Goal: Information Seeking & Learning: Learn about a topic

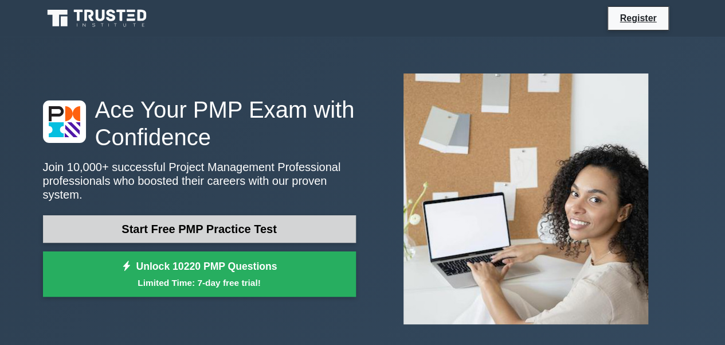
click at [184, 220] on link "Start Free PMP Practice Test" at bounding box center [199, 229] width 313 height 28
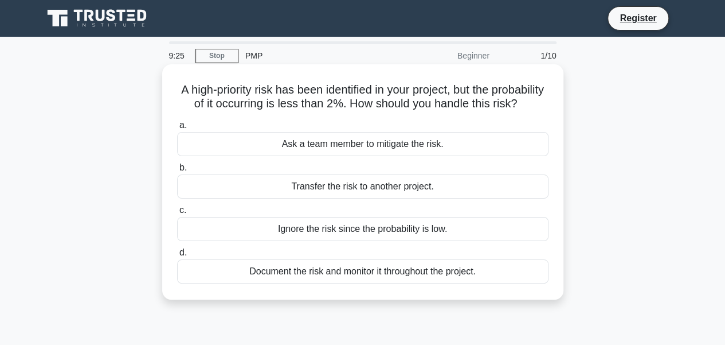
click at [348, 283] on div "Document the risk and monitor it throughout the project." at bounding box center [363, 271] width 372 height 24
click at [177, 256] on input "d. Document the risk and monitor it throughout the project." at bounding box center [177, 252] width 0 height 7
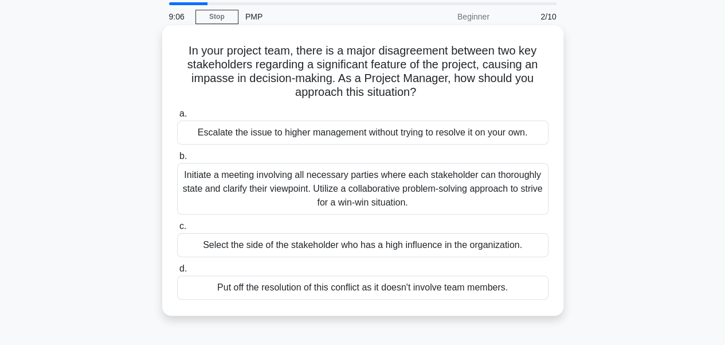
scroll to position [57, 0]
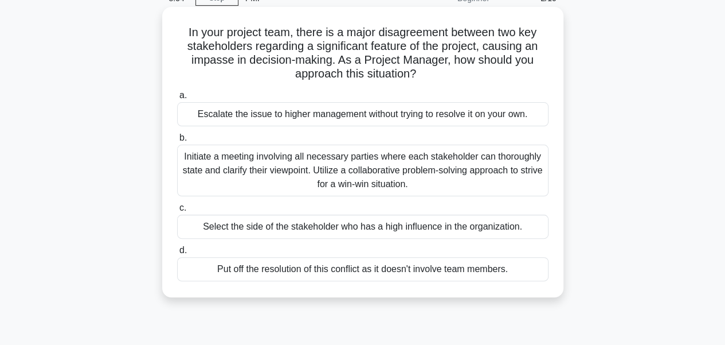
click at [318, 174] on div "Initiate a meeting involving all necessary parties where each stakeholder can t…" at bounding box center [363, 171] width 372 height 52
click at [177, 142] on input "b. Initiate a meeting involving all necessary parties where each stakeholder ca…" at bounding box center [177, 137] width 0 height 7
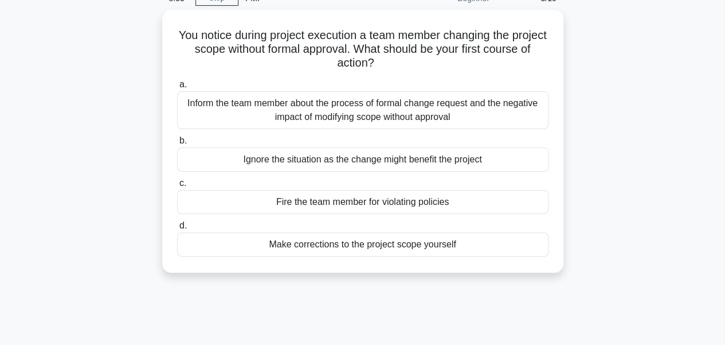
scroll to position [0, 0]
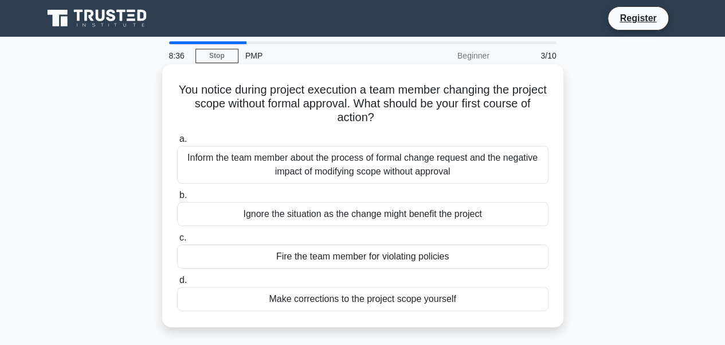
click at [341, 171] on div "Inform the team member about the process of formal change request and the negat…" at bounding box center [363, 165] width 372 height 38
click at [177, 143] on input "a. Inform the team member about the process of formal change request and the ne…" at bounding box center [177, 138] width 0 height 7
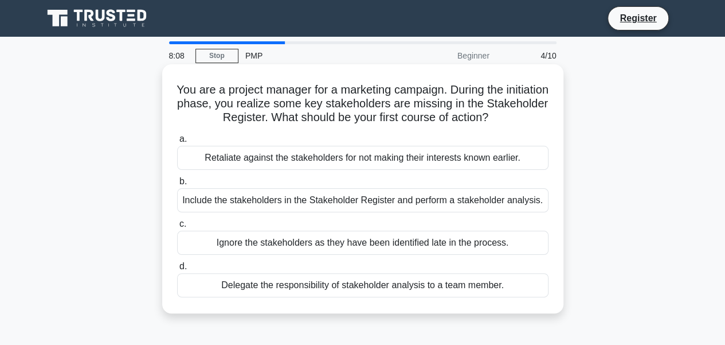
click at [318, 200] on div "Include the stakeholders in the Stakeholder Register and perform a stakeholder …" at bounding box center [363, 200] width 372 height 24
click at [177, 185] on input "b. Include the stakeholders in the Stakeholder Register and perform a stakehold…" at bounding box center [177, 181] width 0 height 7
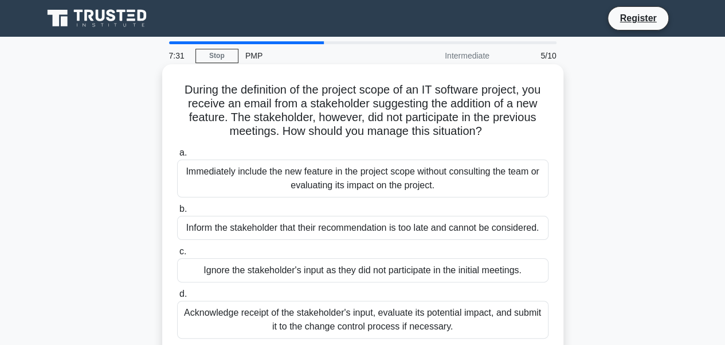
click at [329, 317] on div "Acknowledge receipt of the stakeholder's input, evaluate its potential impact, …" at bounding box center [363, 319] width 372 height 38
click at [177, 298] on input "d. Acknowledge receipt of the stakeholder's input, evaluate its potential impac…" at bounding box center [177, 293] width 0 height 7
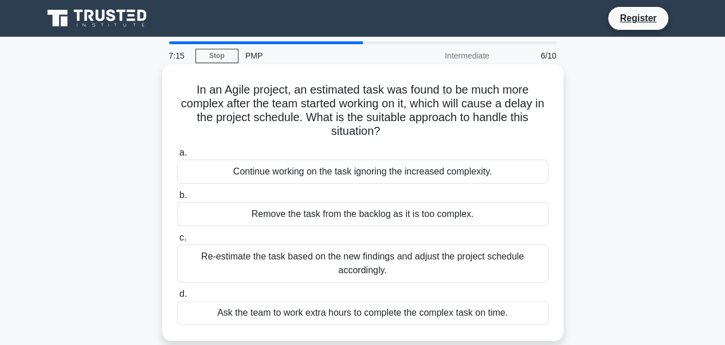
click at [383, 259] on div "Re-estimate the task based on the new findings and adjust the project schedule …" at bounding box center [363, 263] width 372 height 38
click at [177, 241] on input "c. Re-estimate the task based on the new findings and adjust the project schedu…" at bounding box center [177, 237] width 0 height 7
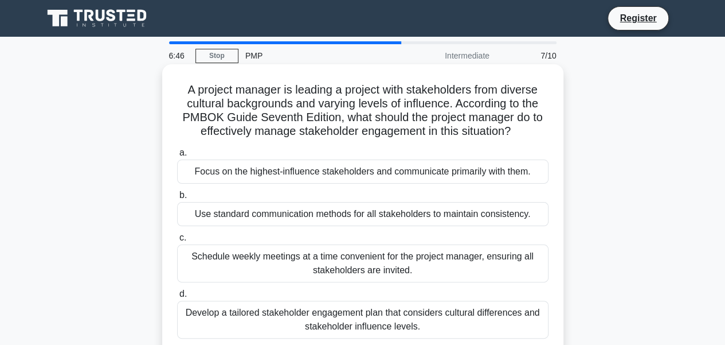
click at [291, 213] on div "Use standard communication methods for all stakeholders to maintain consistency." at bounding box center [363, 214] width 372 height 24
click at [177, 199] on input "b. Use standard communication methods for all stakeholders to maintain consiste…" at bounding box center [177, 195] width 0 height 7
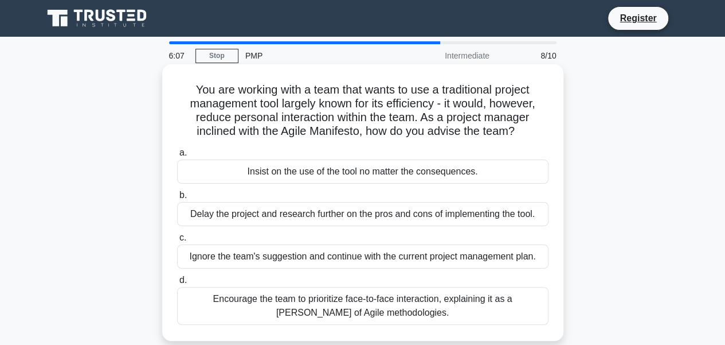
click at [349, 304] on div "Encourage the team to prioritize face-to-face interaction, explaining it as a t…" at bounding box center [363, 306] width 372 height 38
click at [177, 284] on input "d. Encourage the team to prioritize face-to-face interaction, explaining it as …" at bounding box center [177, 279] width 0 height 7
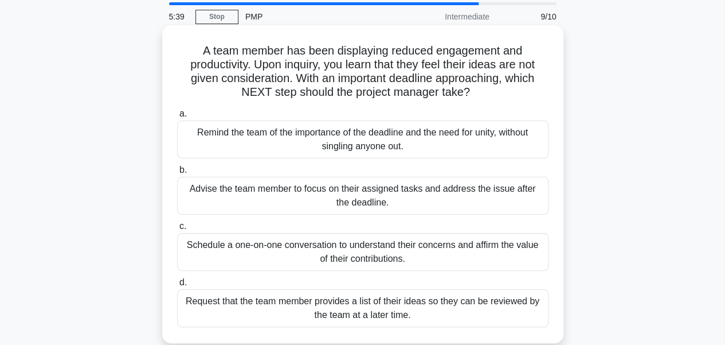
scroll to position [57, 0]
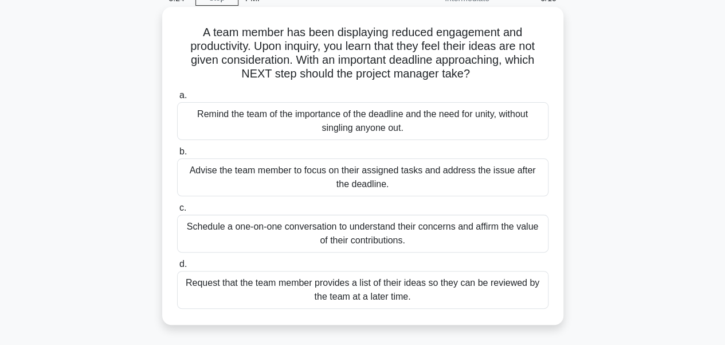
click at [307, 239] on div "Schedule a one-on-one conversation to understand their concerns and affirm the …" at bounding box center [363, 233] width 372 height 38
click at [177, 212] on input "c. Schedule a one-on-one conversation to understand their concerns and affirm t…" at bounding box center [177, 207] width 0 height 7
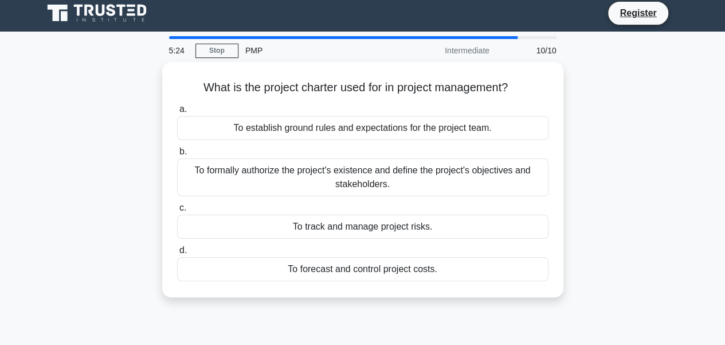
scroll to position [0, 0]
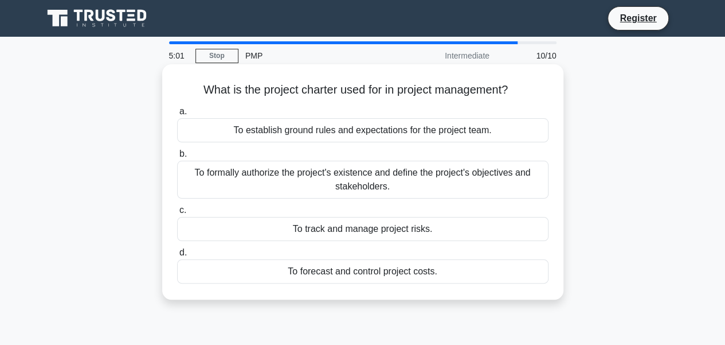
click at [407, 179] on div "To formally authorize the project's existence and define the project's objectiv…" at bounding box center [363, 180] width 372 height 38
click at [177, 158] on input "b. To formally authorize the project's existence and define the project's objec…" at bounding box center [177, 153] width 0 height 7
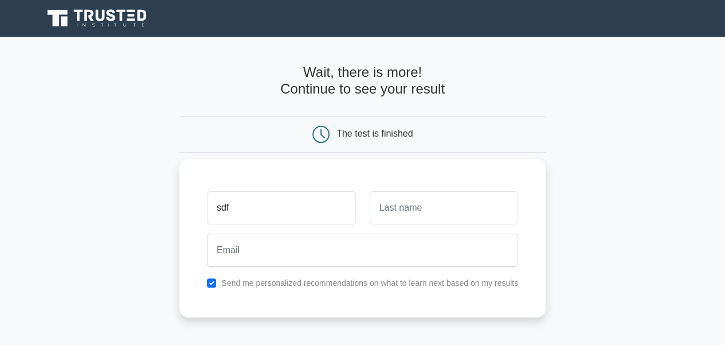
type input "sdf"
click at [393, 208] on input "text" at bounding box center [444, 207] width 149 height 33
type input "sdf"
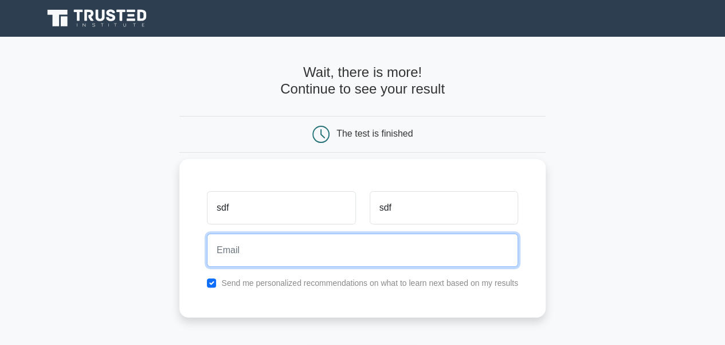
click at [284, 250] on input "email" at bounding box center [362, 249] width 311 height 33
type input "[EMAIL_ADDRESS][DOMAIN_NAME]"
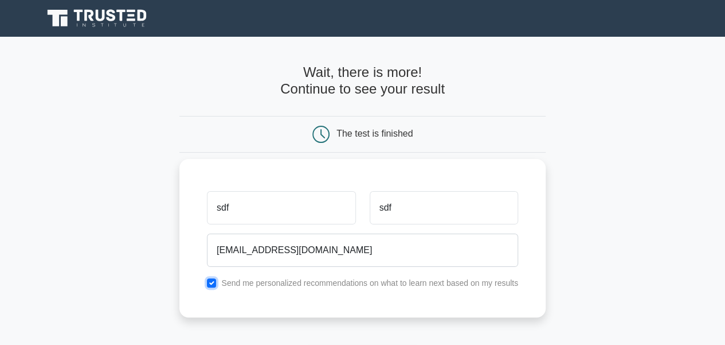
drag, startPoint x: 214, startPoint y: 284, endPoint x: 254, endPoint y: 290, distance: 40.1
click at [254, 290] on div "sdf sdf [EMAIL_ADDRESS][DOMAIN_NAME] Send me personalized recommendations on wh…" at bounding box center [362, 238] width 366 height 158
click at [265, 290] on div "sdf sdf [EMAIL_ADDRESS][DOMAIN_NAME] Send me personalized recommendations on wh…" at bounding box center [362, 238] width 366 height 158
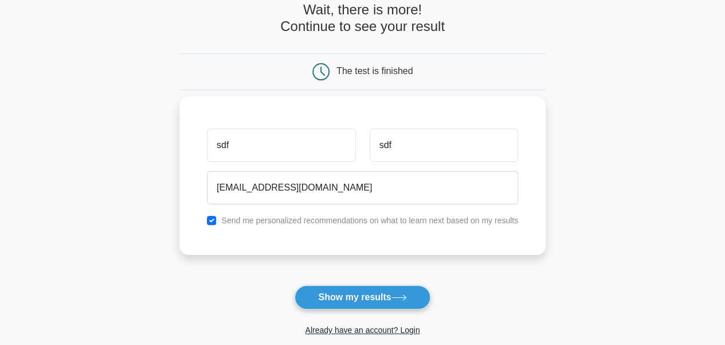
scroll to position [172, 0]
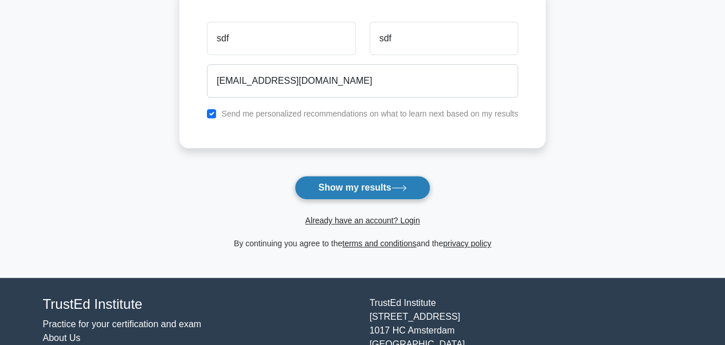
click at [355, 188] on button "Show my results" at bounding box center [362, 187] width 135 height 24
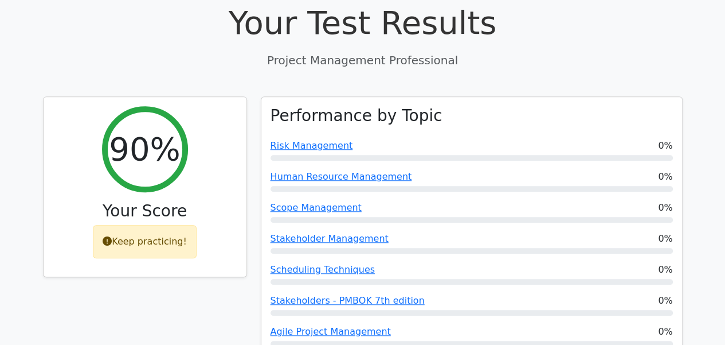
scroll to position [401, 0]
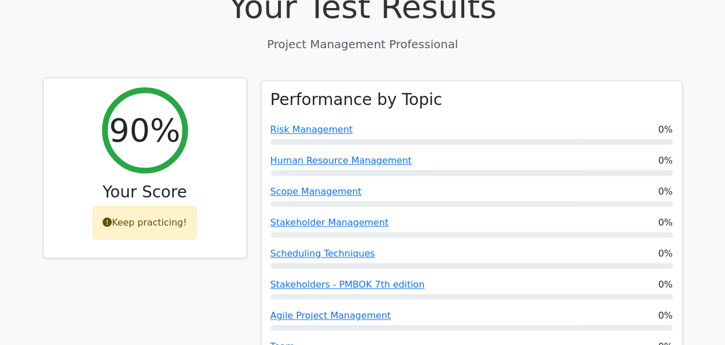
drag, startPoint x: 139, startPoint y: 117, endPoint x: 143, endPoint y: 122, distance: 6.5
click at [139, 116] on div "90%" at bounding box center [145, 130] width 86 height 86
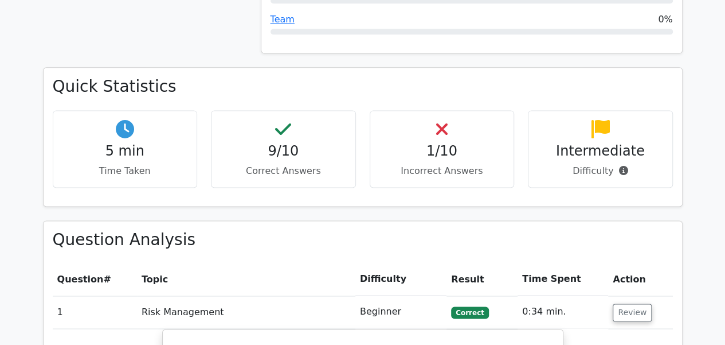
scroll to position [745, 0]
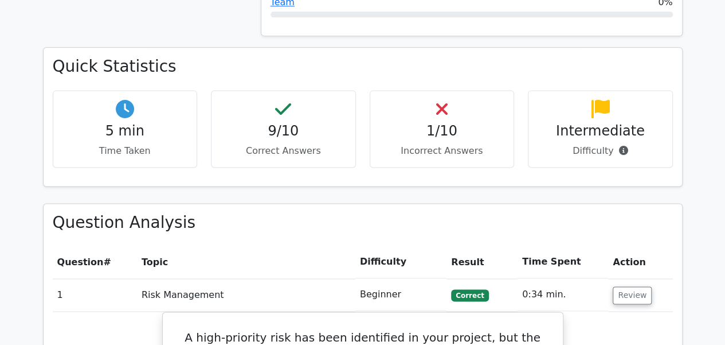
click at [431, 144] on p "Incorrect Answers" at bounding box center [443, 151] width 126 height 14
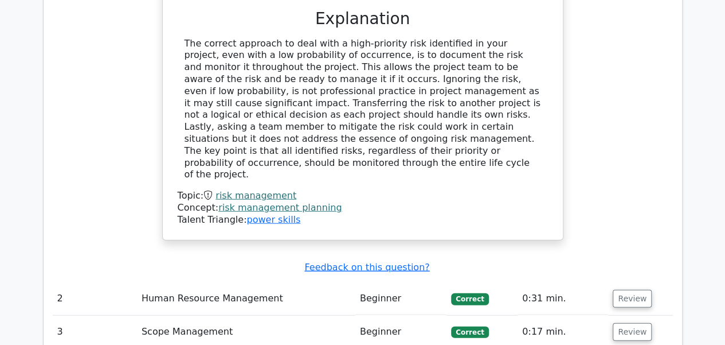
scroll to position [1376, 0]
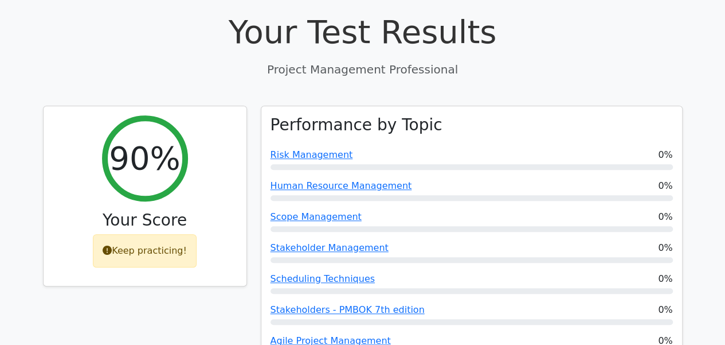
scroll to position [401, 0]
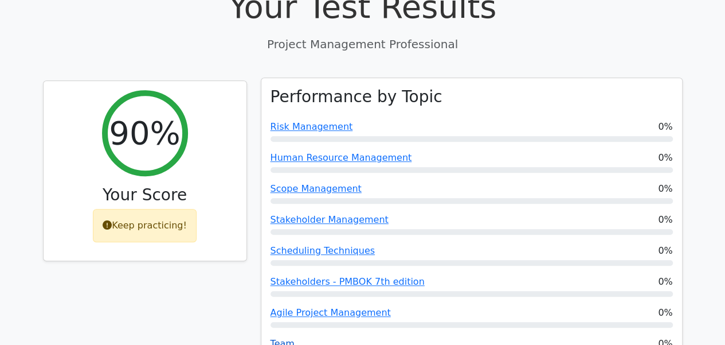
click at [283, 338] on link "Team" at bounding box center [283, 343] width 24 height 11
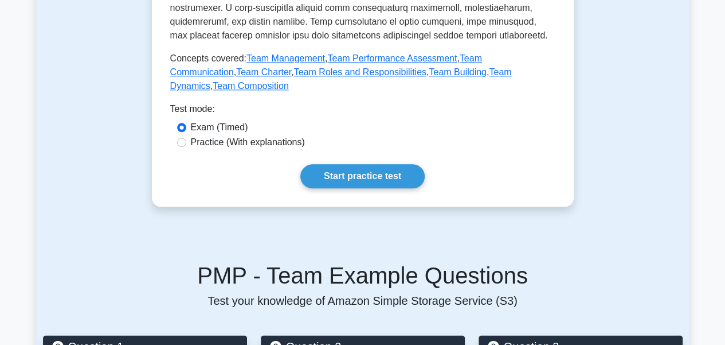
scroll to position [573, 0]
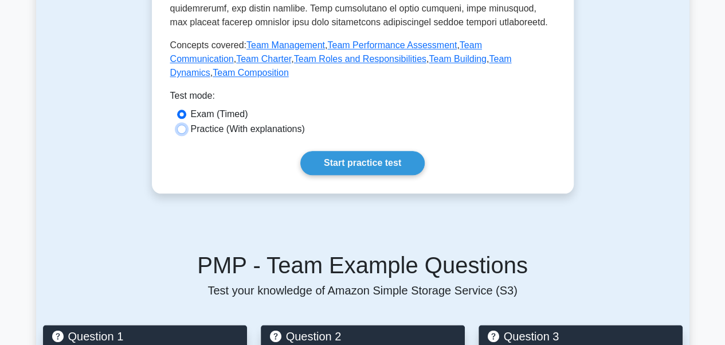
click at [179, 124] on input "Practice (With explanations)" at bounding box center [181, 128] width 9 height 9
radio input "true"
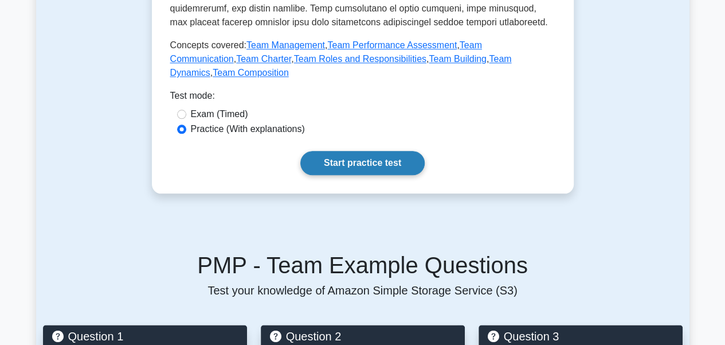
click at [364, 152] on link "Start practice test" at bounding box center [362, 163] width 124 height 24
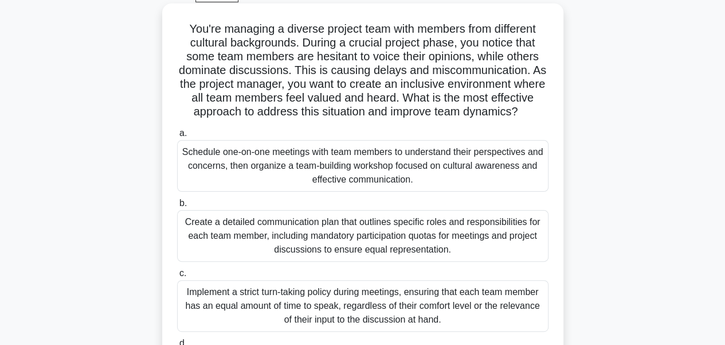
scroll to position [57, 0]
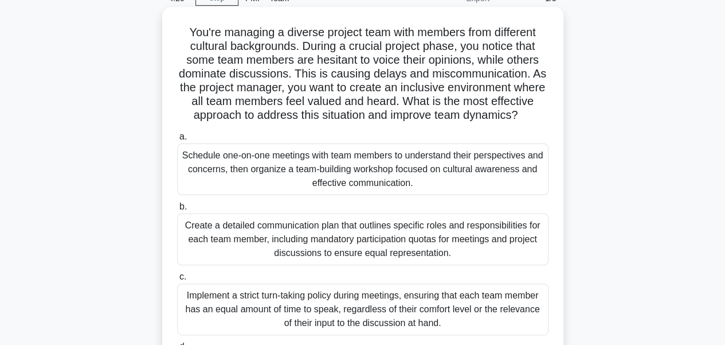
click at [315, 185] on div "Schedule one-on-one meetings with team members to understand their perspectives…" at bounding box center [363, 169] width 372 height 52
click at [177, 140] on input "a. Schedule one-on-one meetings with team members to understand their perspecti…" at bounding box center [177, 136] width 0 height 7
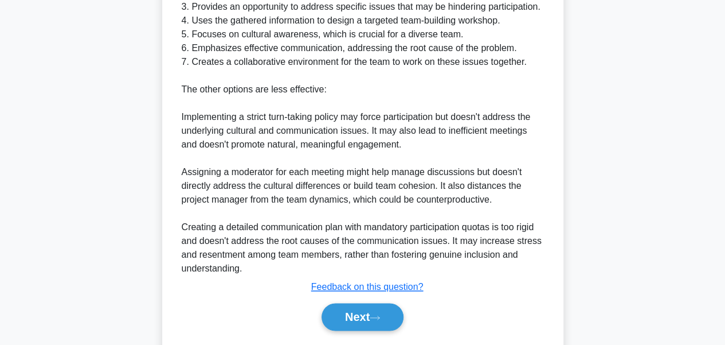
scroll to position [677, 0]
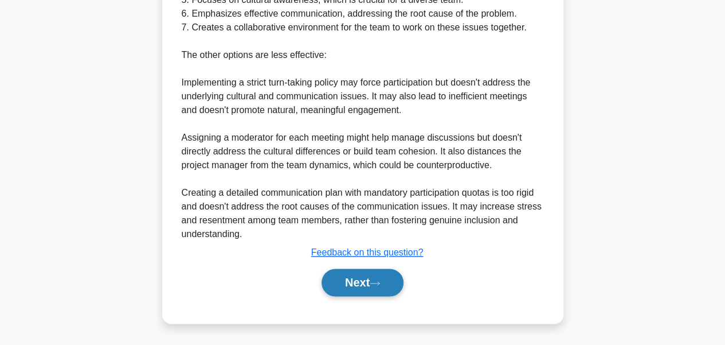
click at [359, 276] on button "Next" at bounding box center [363, 282] width 82 height 28
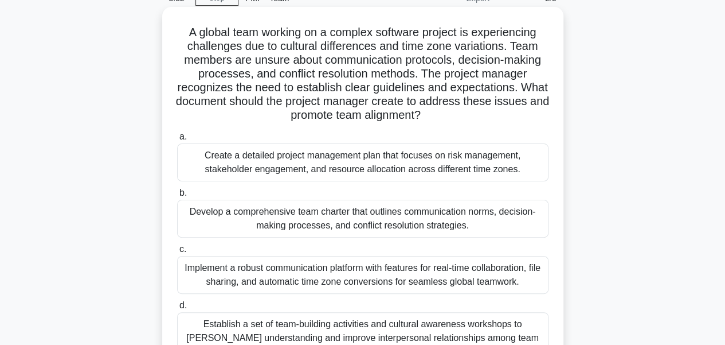
scroll to position [0, 0]
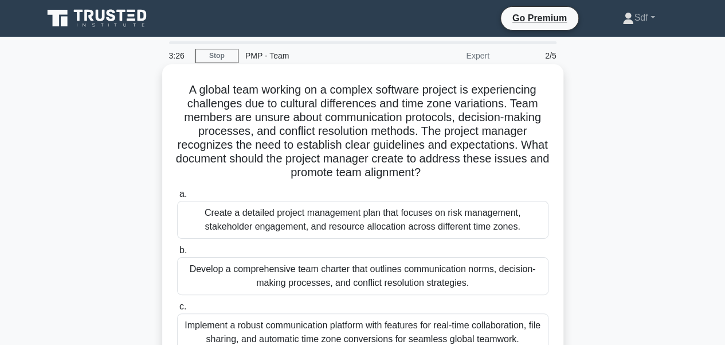
click at [406, 230] on div "Create a detailed project management plan that focuses on risk management, stak…" at bounding box center [363, 220] width 372 height 38
click at [177, 198] on input "a. Create a detailed project management plan that focuses on risk management, s…" at bounding box center [177, 193] width 0 height 7
